Goal: Check status

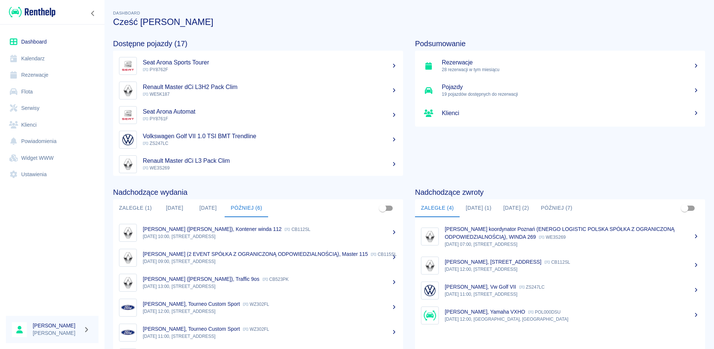
scroll to position [39, 0]
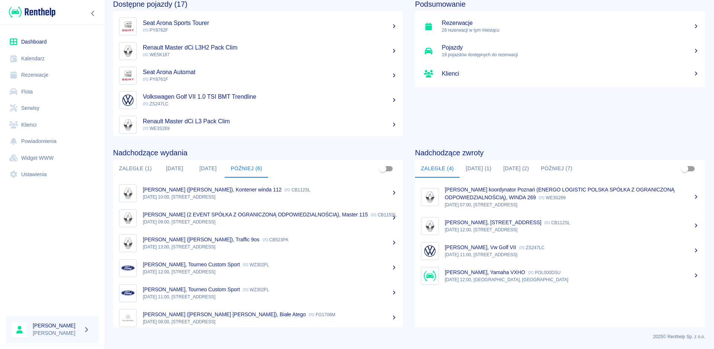
click at [135, 169] on button "Zaległe (1)" at bounding box center [135, 169] width 45 height 18
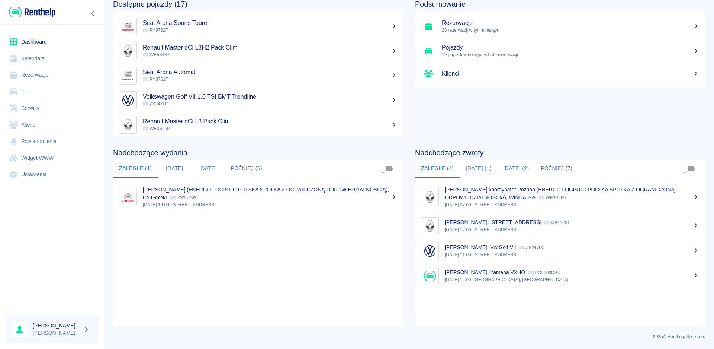
click at [179, 170] on button "[DATE]" at bounding box center [174, 169] width 33 height 18
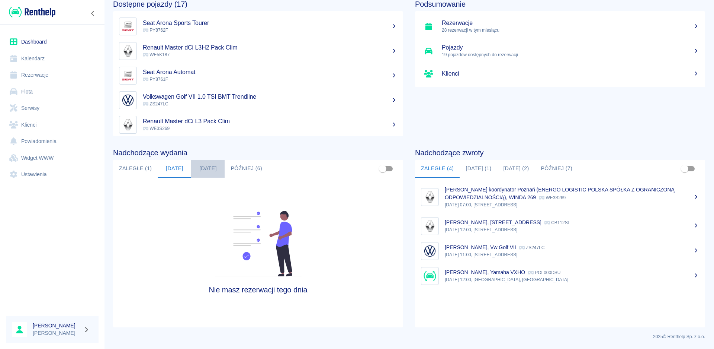
click at [203, 165] on button "[DATE]" at bounding box center [207, 169] width 33 height 18
click at [234, 168] on button "Później (6)" at bounding box center [247, 169] width 44 height 18
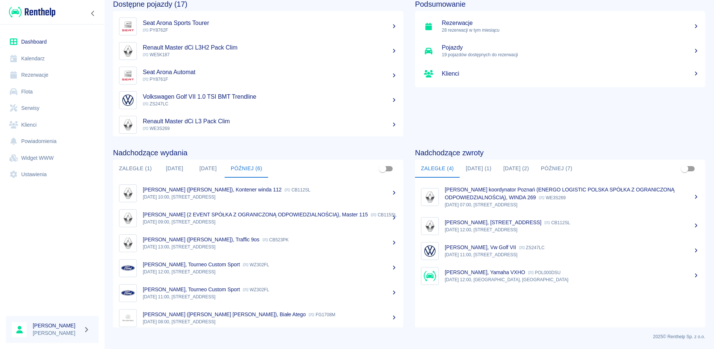
click at [475, 167] on button "[DATE] (1)" at bounding box center [479, 169] width 38 height 18
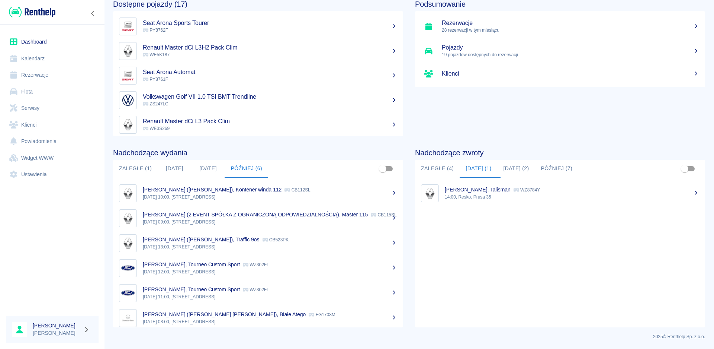
click at [424, 166] on button "Zaległe (4)" at bounding box center [437, 169] width 45 height 18
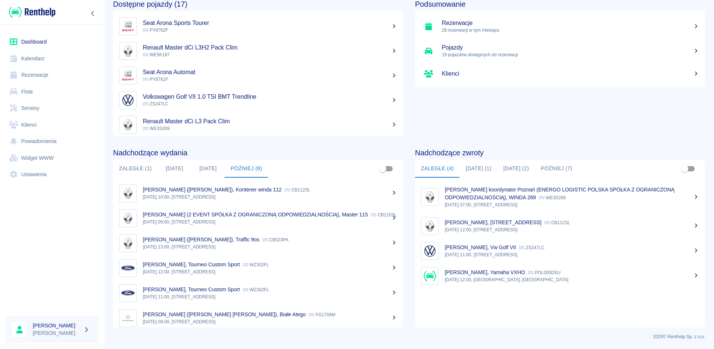
click at [477, 252] on p "[DATE] 11:00, [STREET_ADDRESS]" at bounding box center [572, 254] width 254 height 7
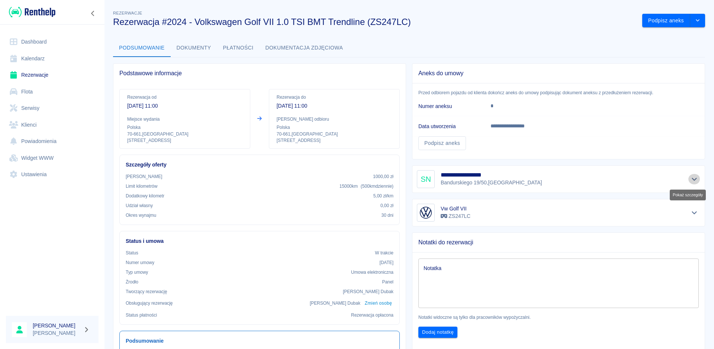
click at [691, 180] on icon "Pokaż szczegóły" at bounding box center [695, 179] width 9 height 7
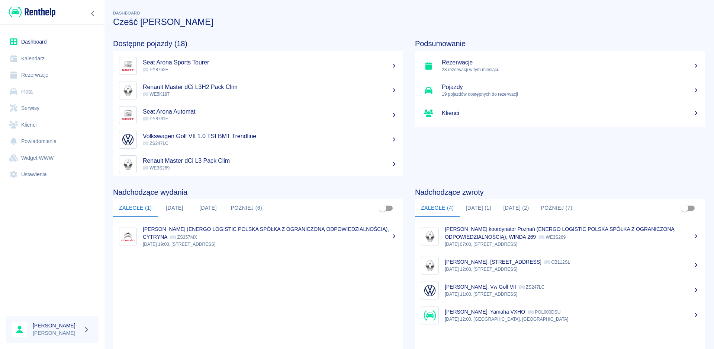
click at [474, 205] on button "[DATE] (1)" at bounding box center [479, 208] width 38 height 18
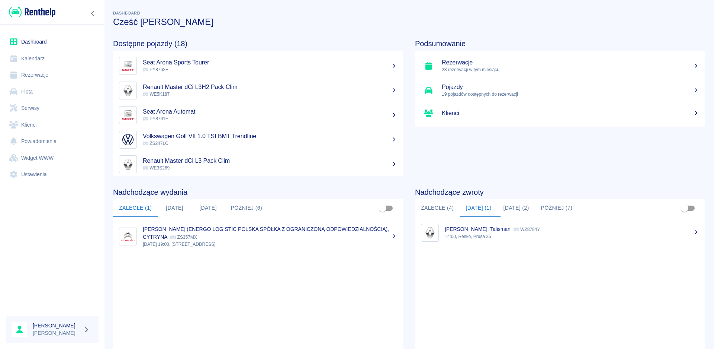
click at [517, 205] on button "[DATE] (2)" at bounding box center [517, 208] width 38 height 18
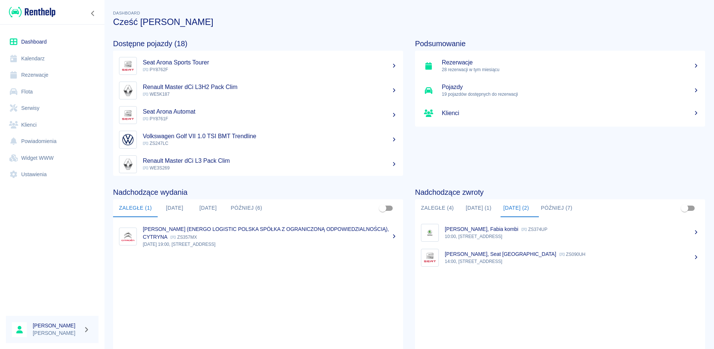
click at [557, 205] on button "Później (7)" at bounding box center [557, 208] width 44 height 18
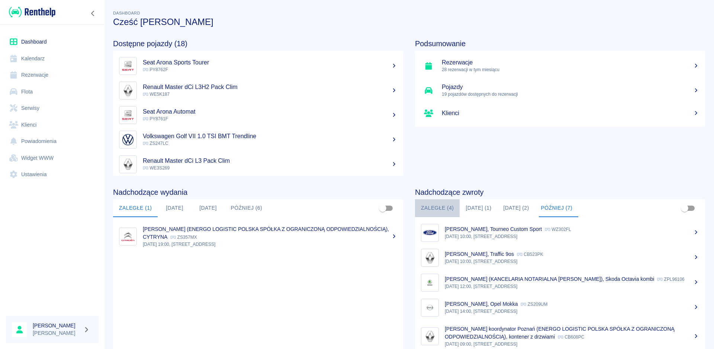
click at [426, 211] on button "Zaległe (4)" at bounding box center [437, 208] width 45 height 18
